Goal: Task Accomplishment & Management: Use online tool/utility

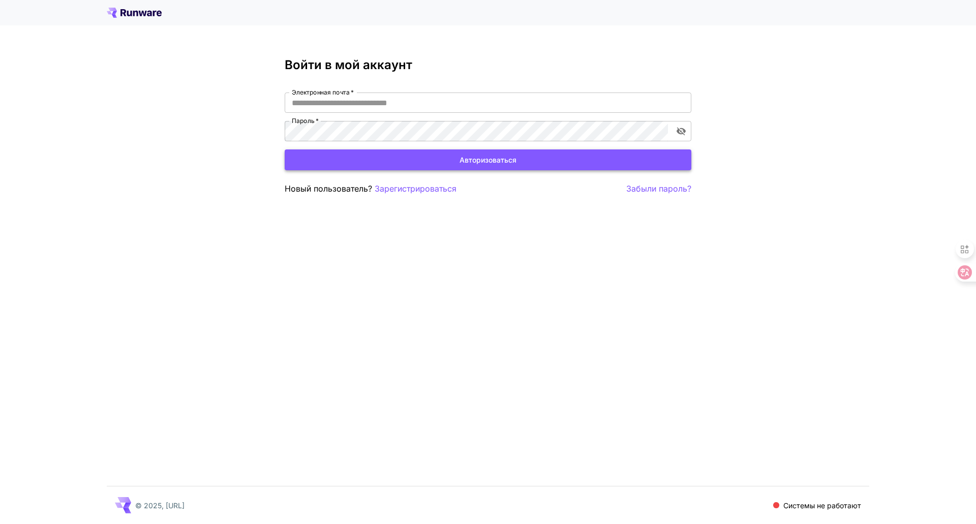
type input "**********"
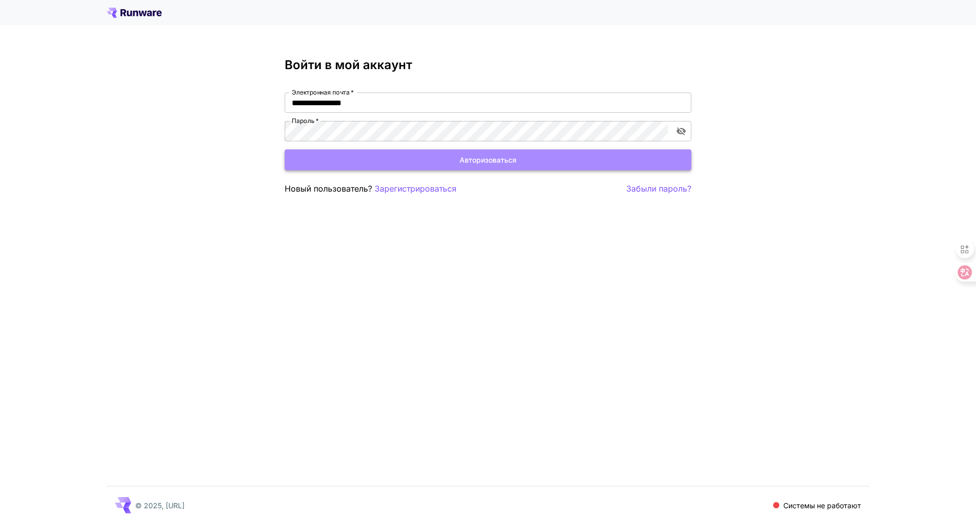
click at [500, 159] on font "Авторизоваться" at bounding box center [487, 160] width 57 height 9
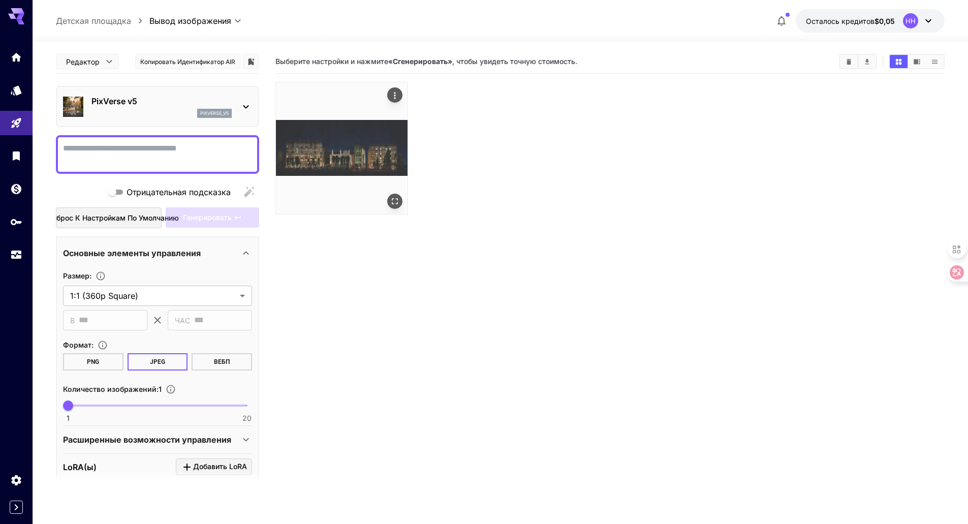
click at [328, 155] on img at bounding box center [342, 148] width 132 height 132
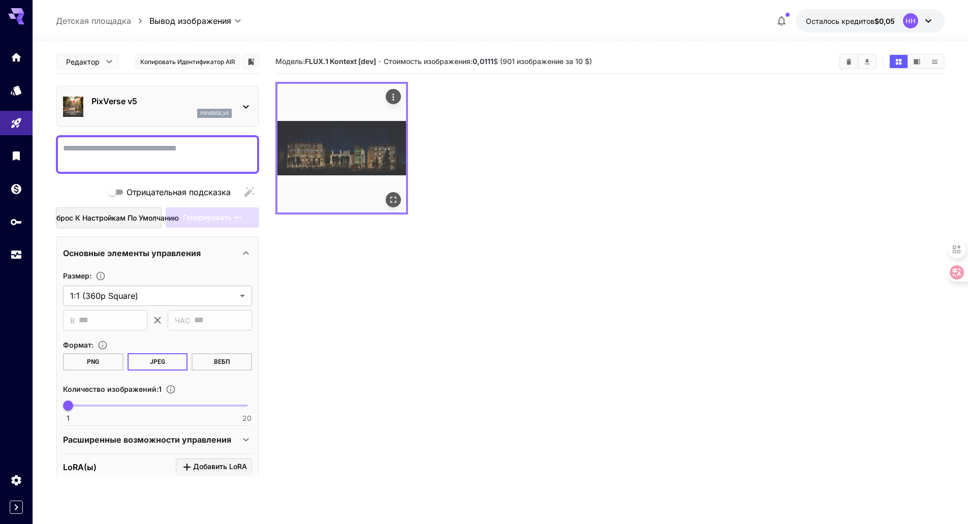
click at [332, 156] on img at bounding box center [342, 148] width 129 height 129
click at [393, 199] on icon "Открыть в полноэкранном режиме" at bounding box center [393, 200] width 10 height 10
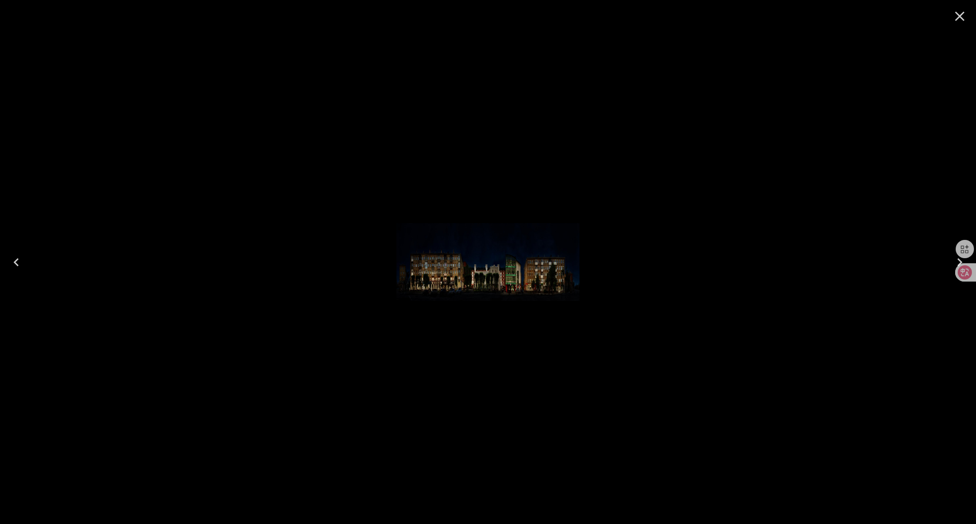
click at [958, 13] on icon "Close" at bounding box center [959, 16] width 16 height 16
